Goal: Task Accomplishment & Management: Manage account settings

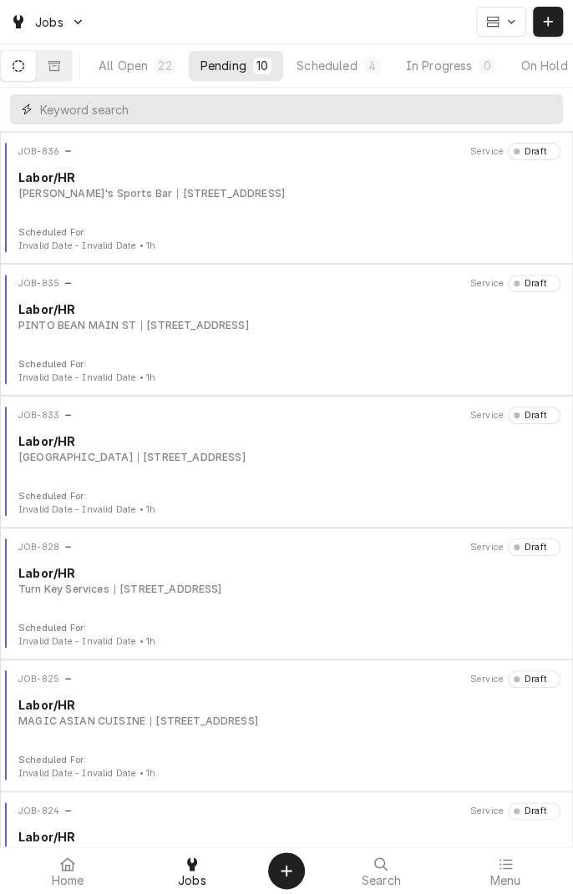
click at [152, 114] on input "Dynamic Content Wrapper" at bounding box center [297, 109] width 514 height 30
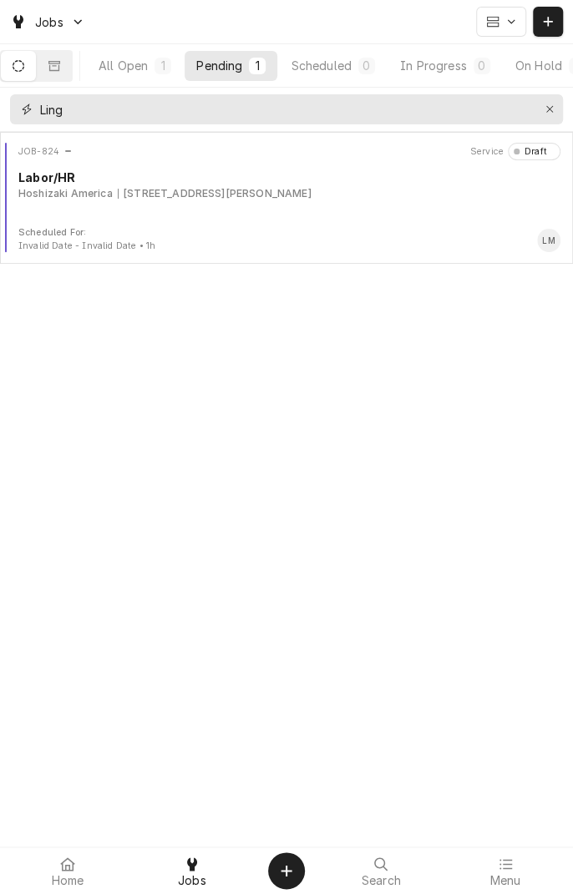
type input "Ling"
click at [259, 214] on div "JOB-824 Service Draft Labor/HR Hoshizaki America 7800 N Navarro St Suite 179, V…" at bounding box center [286, 184] width 559 height 83
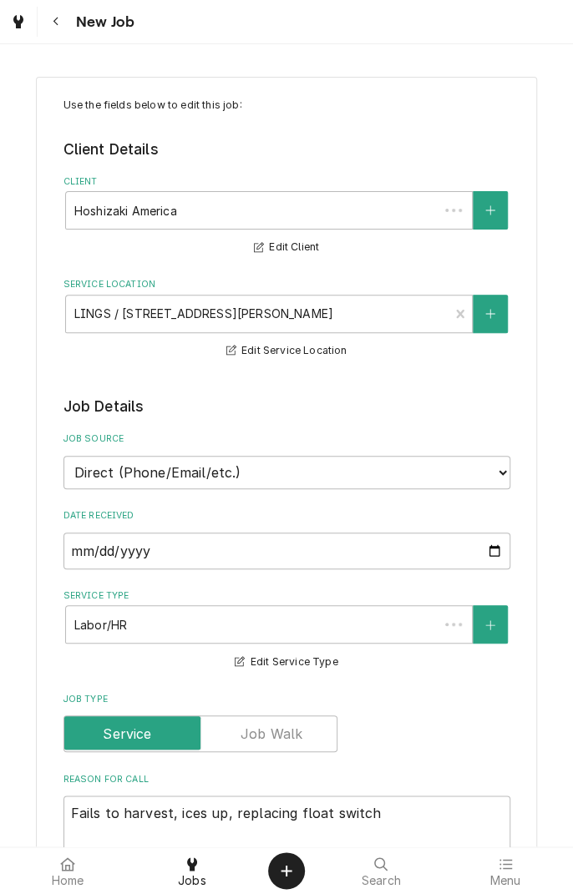
type textarea "x"
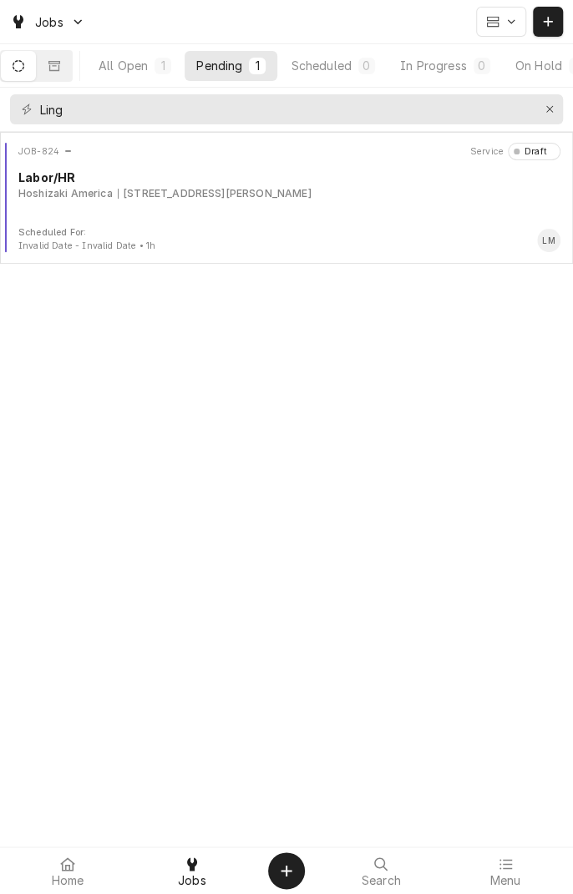
click at [265, 194] on div "7800 N Navarro St Suite 179, Victoria, TX 77904" at bounding box center [215, 193] width 194 height 15
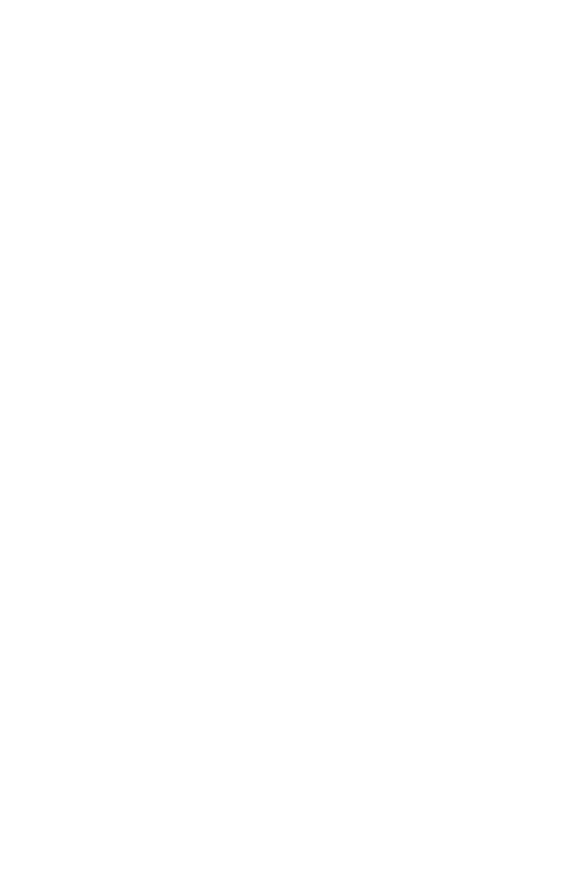
click at [181, 194] on div "Dynamic Content Wrapper" at bounding box center [286, 447] width 573 height 894
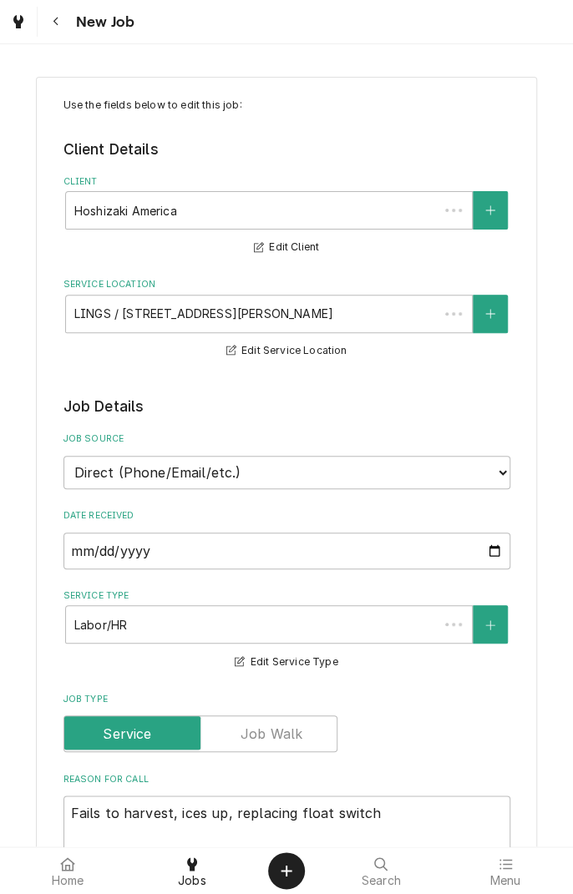
type textarea "x"
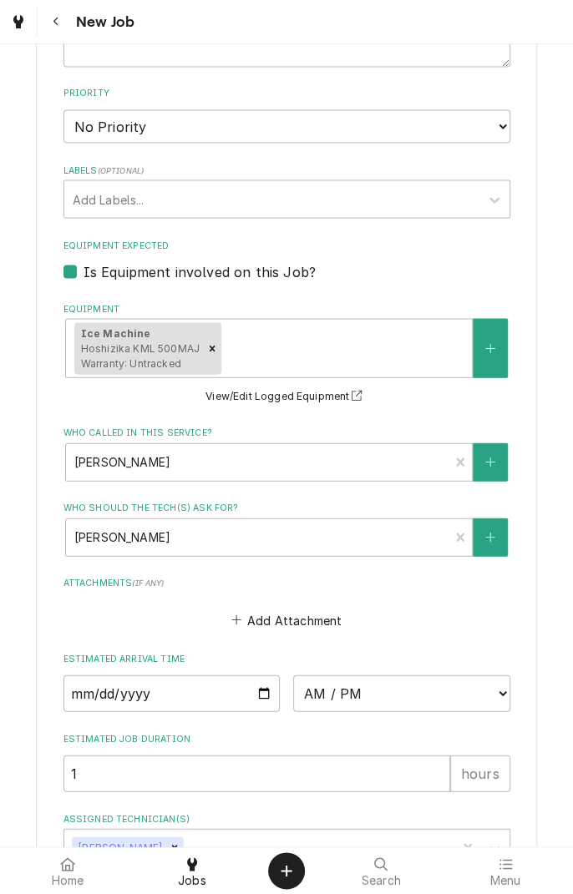
scroll to position [1129, 0]
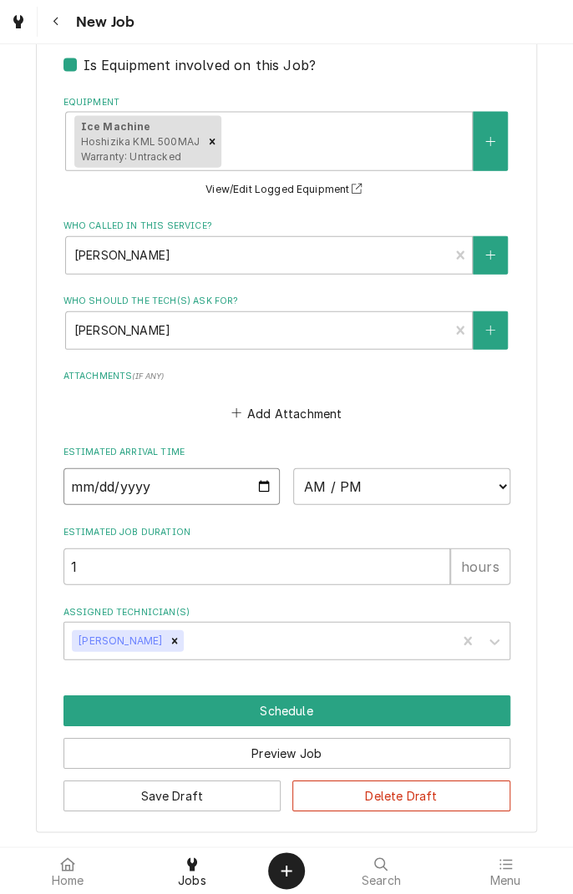
click at [261, 490] on input "Date" at bounding box center [171, 486] width 217 height 37
type input "2025-08-12"
type textarea "x"
click at [509, 485] on select "AM / PM 6:00 AM 6:15 AM 6:30 AM 6:45 AM 7:00 AM 7:15 AM 7:30 AM 7:45 AM 8:00 AM…" at bounding box center [401, 486] width 217 height 37
select select "12:00:00"
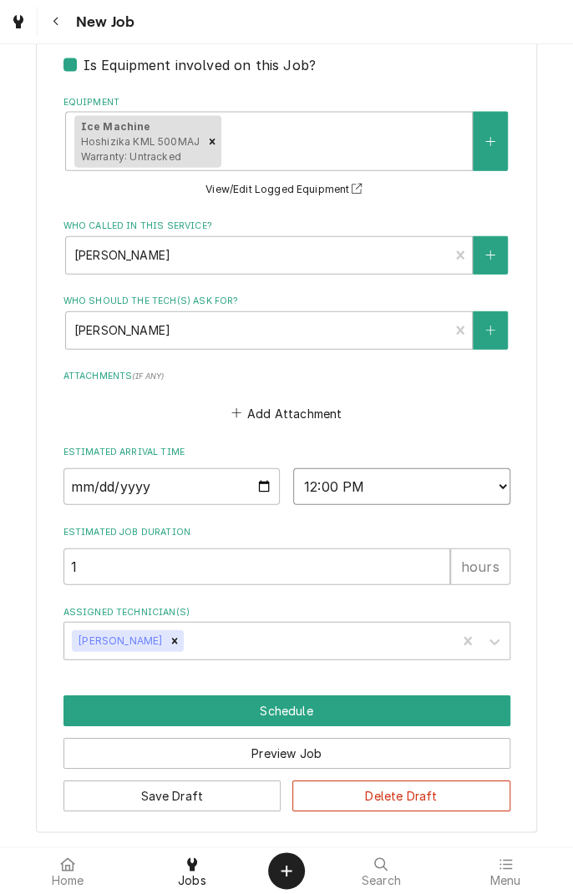
click at [293, 468] on select "AM / PM 6:00 AM 6:15 AM 6:30 AM 6:45 AM 7:00 AM 7:15 AM 7:30 AM 7:45 AM 8:00 AM…" at bounding box center [401, 486] width 217 height 37
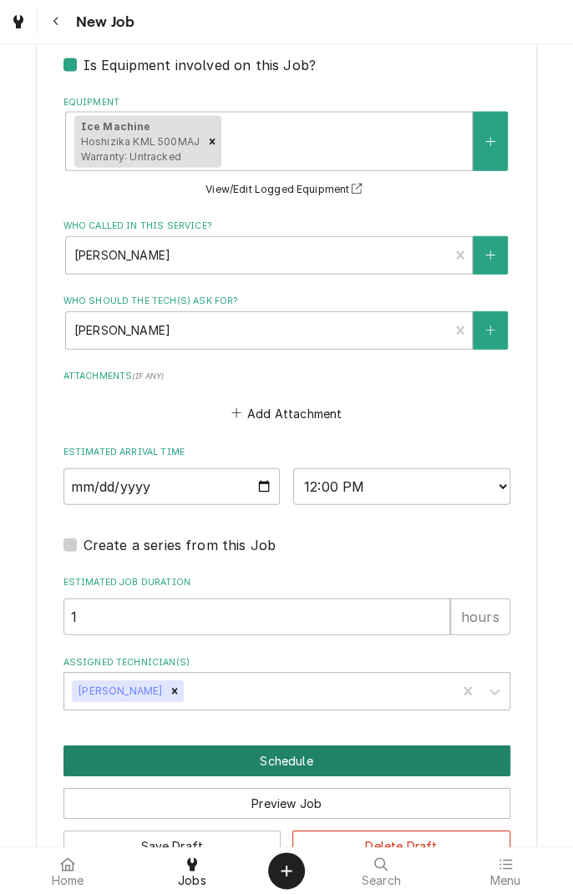
click at [300, 759] on button "Schedule" at bounding box center [286, 760] width 446 height 31
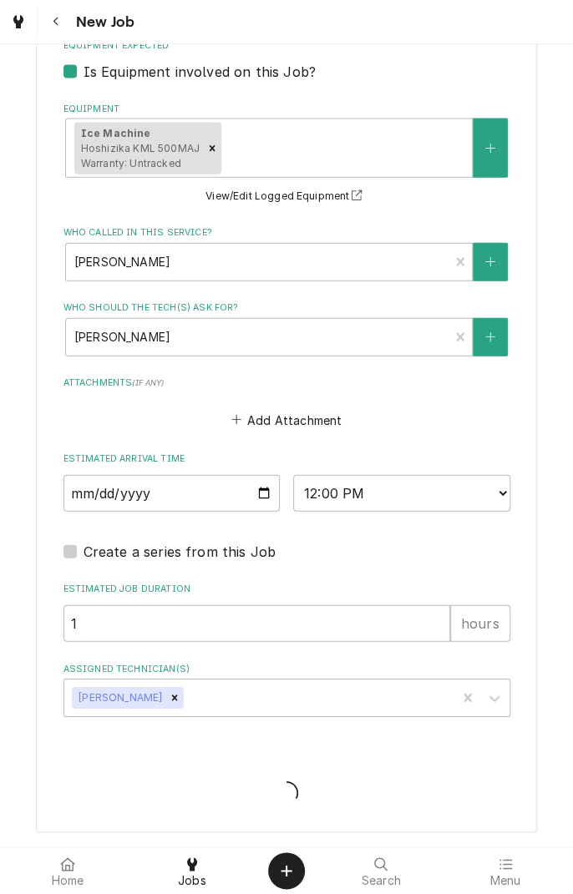
scroll to position [1122, 0]
type textarea "x"
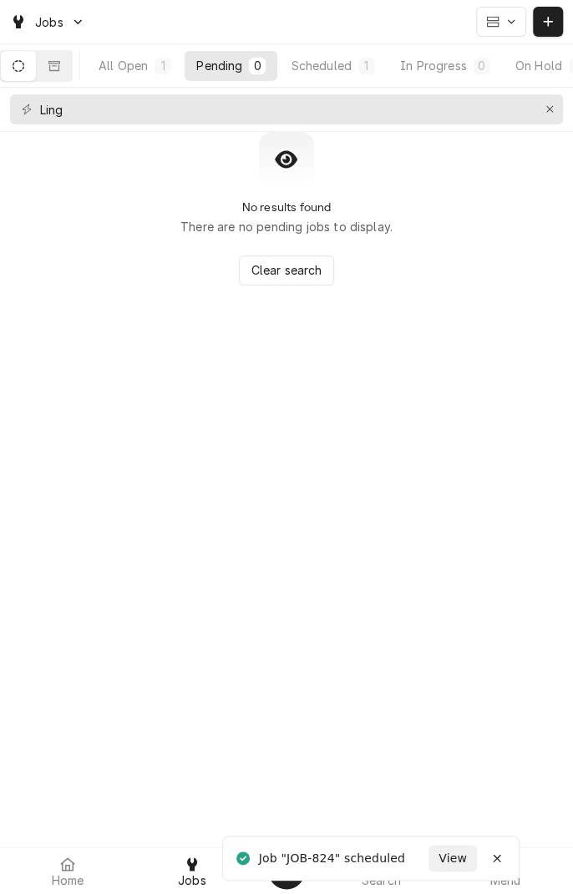
click at [31, 72] on button "Dynamic Content Wrapper" at bounding box center [18, 66] width 35 height 30
click at [548, 121] on button "Erase input" at bounding box center [549, 109] width 27 height 27
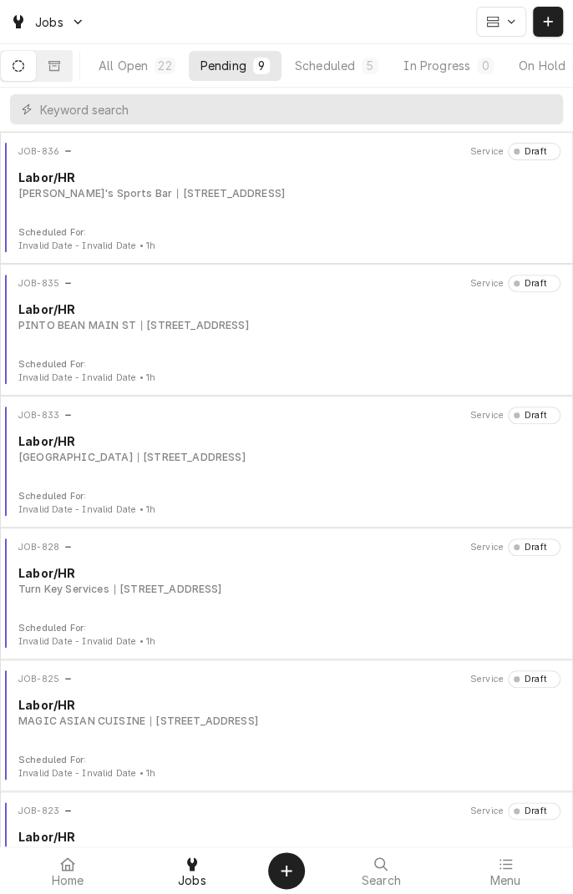
click at [355, 73] on div "Scheduled" at bounding box center [325, 66] width 60 height 18
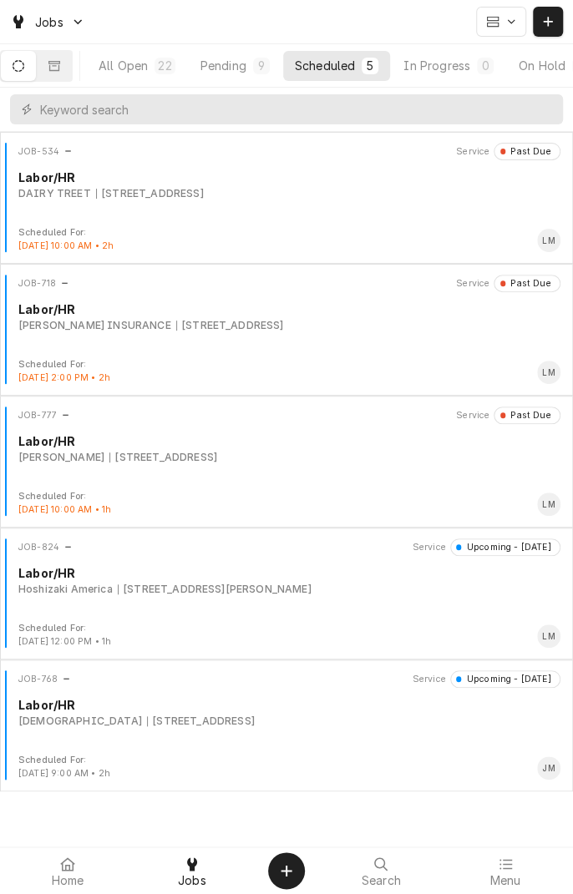
click at [277, 599] on div "JOB-824 Service Upcoming - Today Labor/HR Hoshizaki America 7800 N Navarro St S…" at bounding box center [286, 579] width 559 height 83
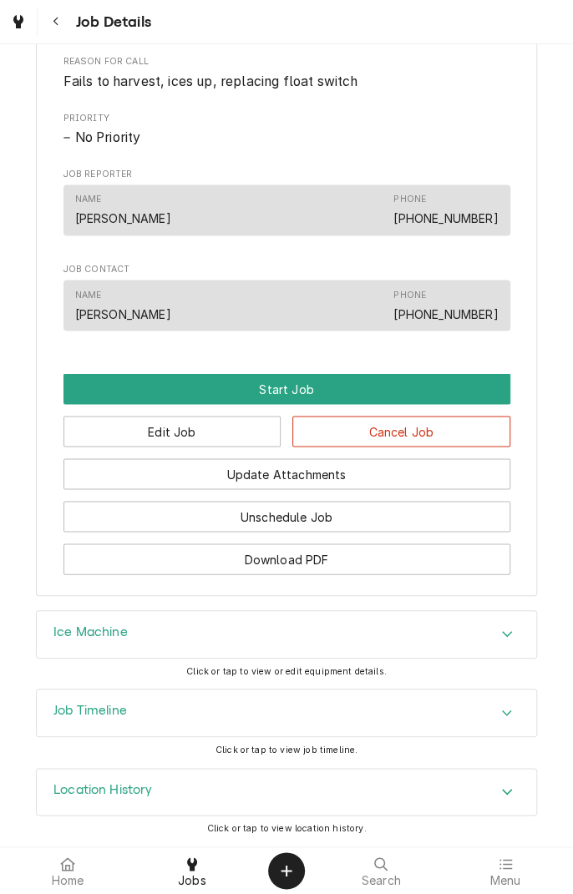
scroll to position [768, 0]
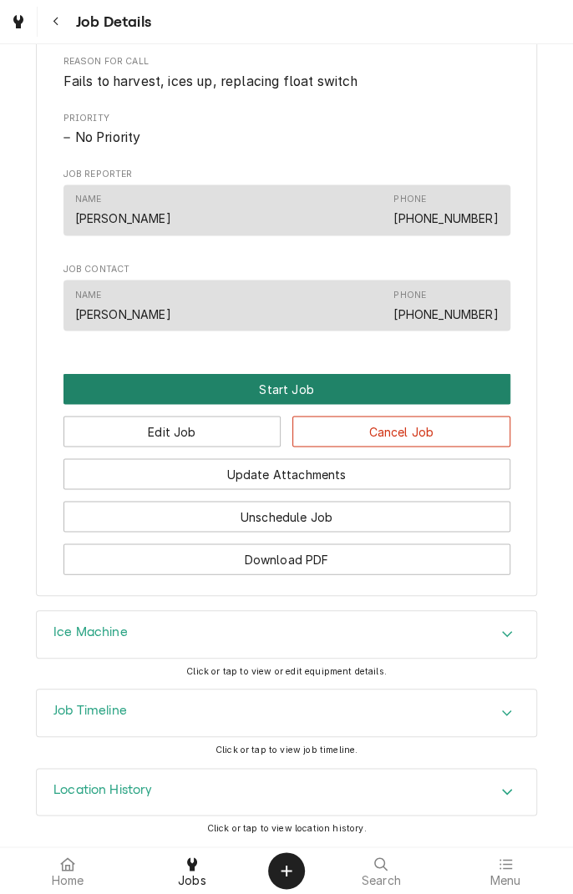
click at [310, 395] on button "Start Job" at bounding box center [286, 388] width 446 height 31
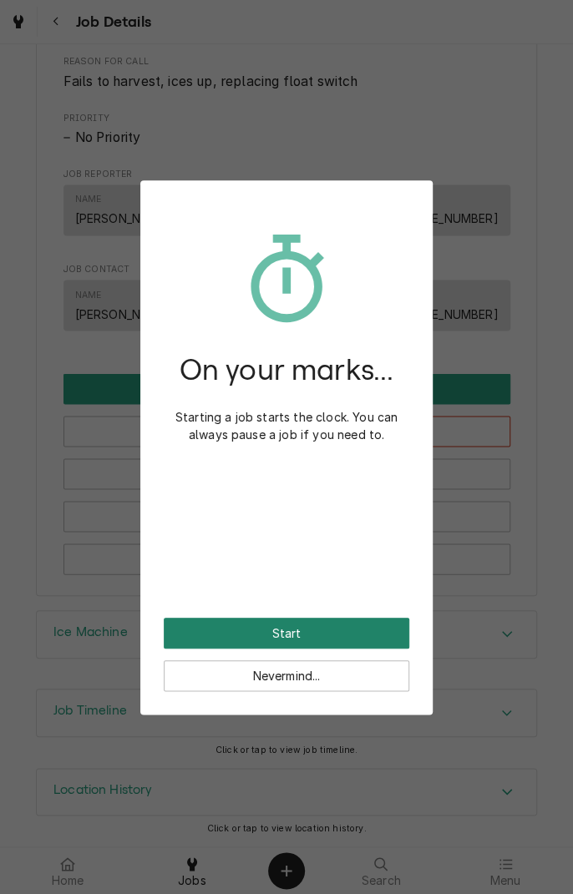
click at [322, 628] on button "Start" at bounding box center [286, 633] width 245 height 31
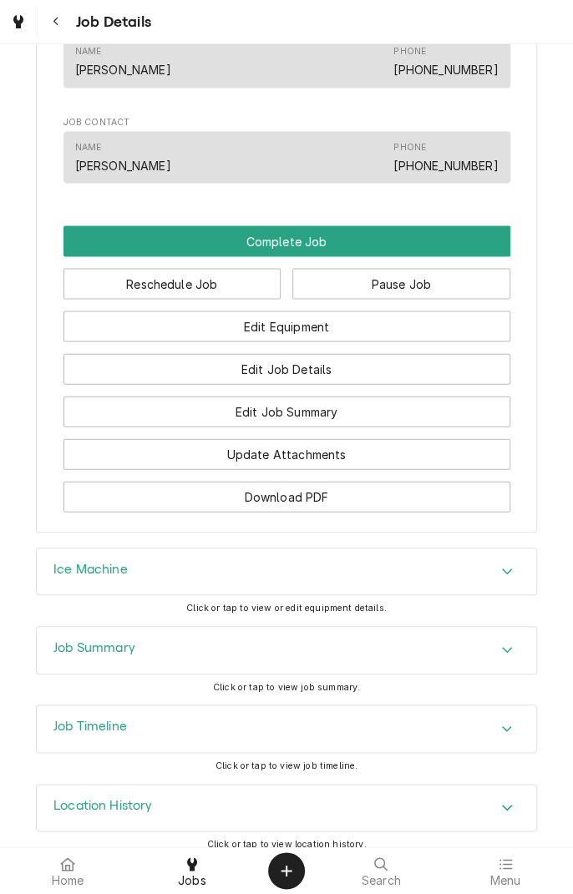
scroll to position [987, 0]
